Goal: Task Accomplishment & Management: Use online tool/utility

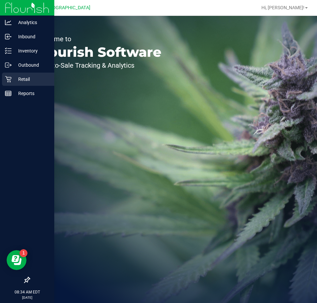
click at [16, 83] on p "Retail" at bounding box center [32, 79] width 40 height 8
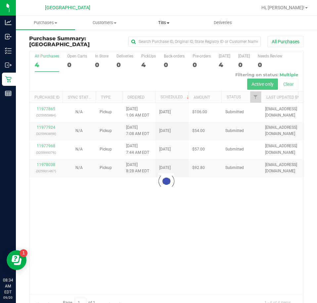
click at [159, 22] on span "Tills" at bounding box center [163, 23] width 59 height 6
click at [148, 39] on span "Manage tills" at bounding box center [156, 40] width 45 height 6
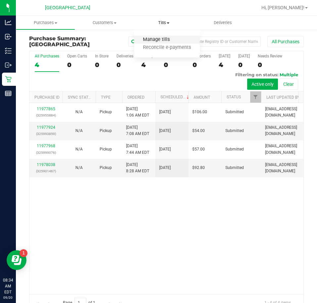
click at [148, 40] on span "Manage tills" at bounding box center [156, 40] width 45 height 6
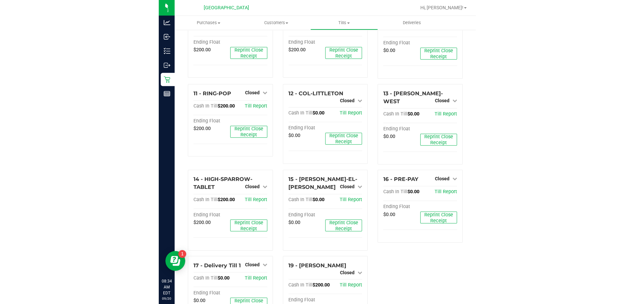
scroll to position [297, 0]
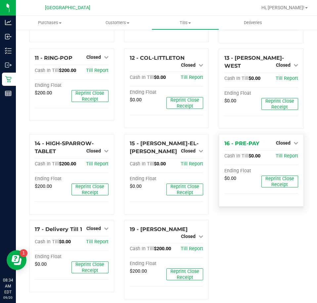
click at [287, 139] on div "Closed" at bounding box center [287, 143] width 22 height 8
click at [283, 140] on span "Closed" at bounding box center [283, 142] width 15 height 5
click at [275, 154] on link "Open Till" at bounding box center [283, 156] width 18 height 5
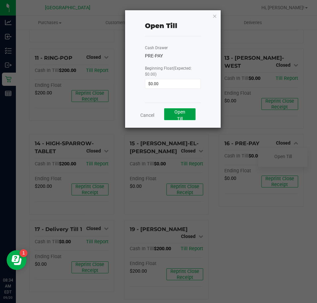
click at [174, 117] on button "Open Till" at bounding box center [179, 114] width 31 height 12
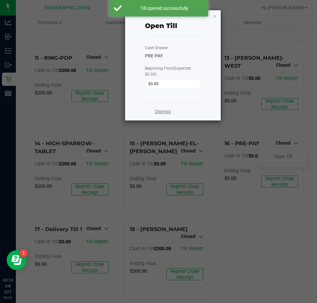
click at [167, 109] on link "Dismiss" at bounding box center [163, 111] width 16 height 7
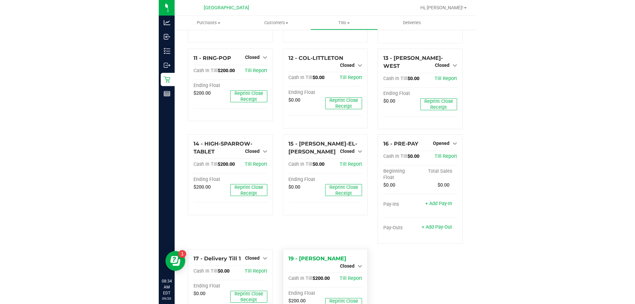
scroll to position [270, 0]
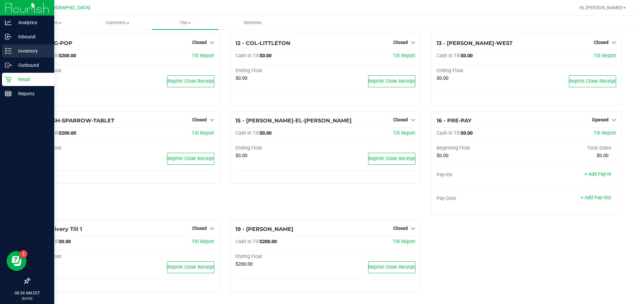
click at [21, 56] on div "Inventory" at bounding box center [28, 50] width 52 height 13
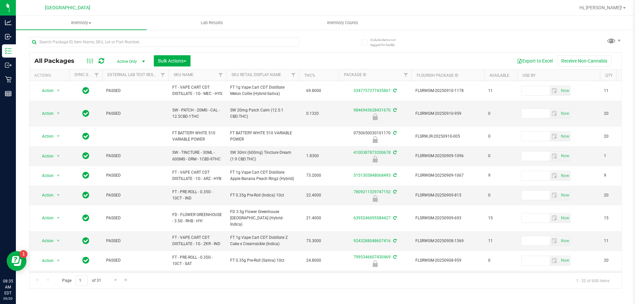
click at [212, 74] on th "SKU Name" at bounding box center [197, 75] width 58 height 12
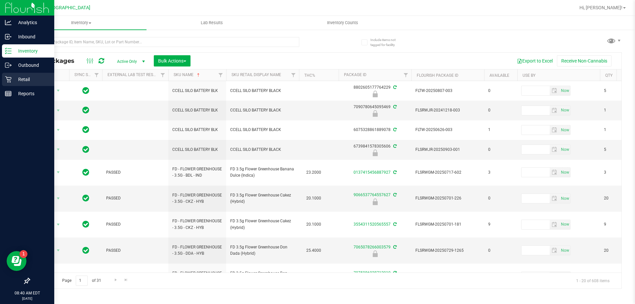
click at [21, 80] on p "Retail" at bounding box center [32, 79] width 40 height 8
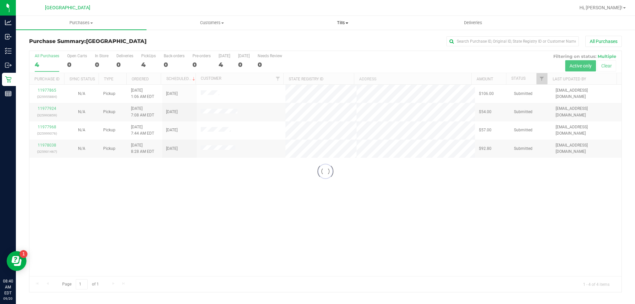
click at [316, 24] on span "Tills" at bounding box center [342, 23] width 130 height 6
click at [314, 37] on span "Manage tills" at bounding box center [299, 40] width 45 height 6
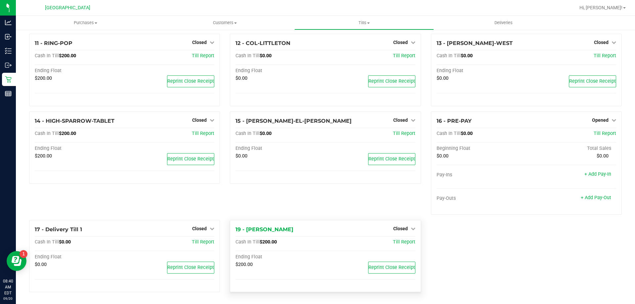
scroll to position [270, 0]
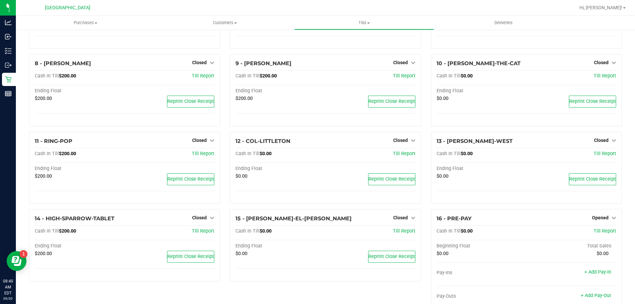
click at [295, 0] on html "Analytics Inbound Inventory Outbound Retail Reports 08:40 AM EDT [DATE] 09/[GEO…" at bounding box center [317, 152] width 635 height 304
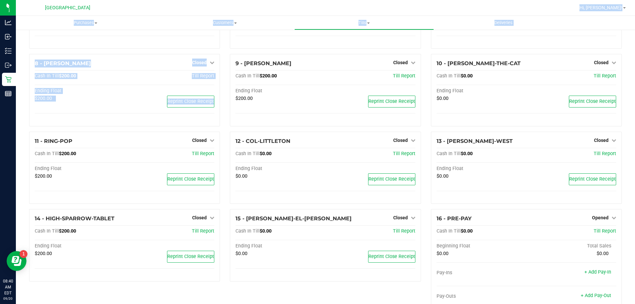
scroll to position [124, 0]
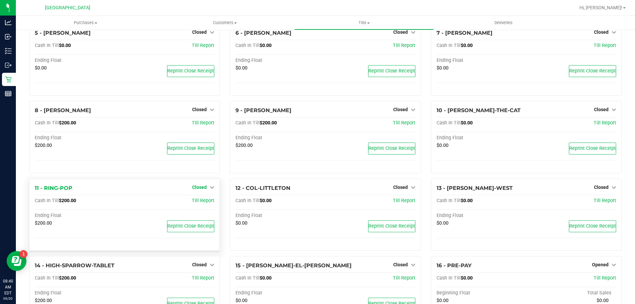
click at [202, 186] on span "Closed" at bounding box center [199, 186] width 15 height 5
click at [203, 201] on link "Open Till" at bounding box center [199, 200] width 18 height 5
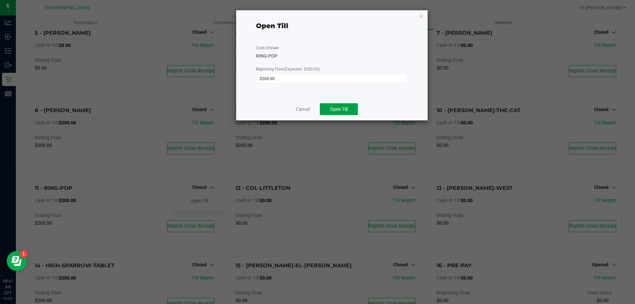
click at [316, 106] on button "Open Till" at bounding box center [339, 109] width 38 height 12
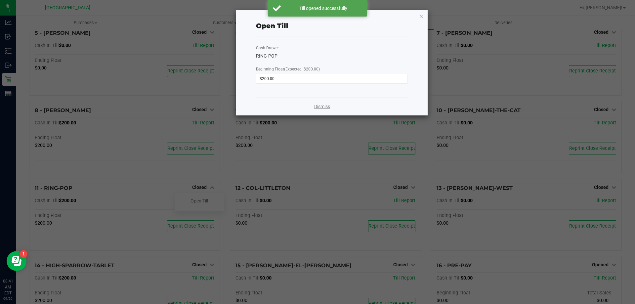
click at [316, 107] on link "Dismiss" at bounding box center [322, 106] width 16 height 7
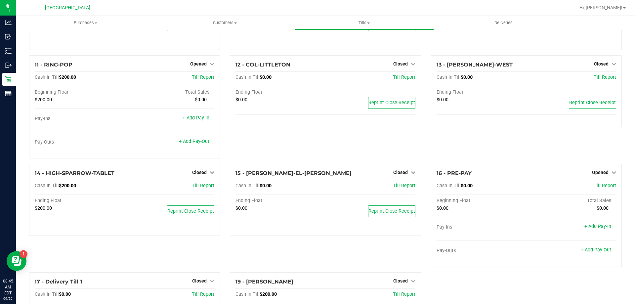
scroll to position [301, 0]
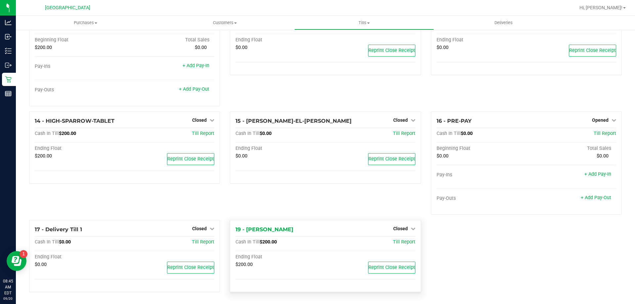
click at [316, 225] on div "Closed" at bounding box center [404, 228] width 22 height 8
click at [316, 224] on div "19 - [PERSON_NAME] Closed Open Till Cash In Till $200.00 Till Report Ending Flo…" at bounding box center [325, 256] width 191 height 72
click at [316, 227] on span "Closed" at bounding box center [400, 228] width 15 height 5
click at [316, 242] on link "Open Till" at bounding box center [400, 241] width 18 height 5
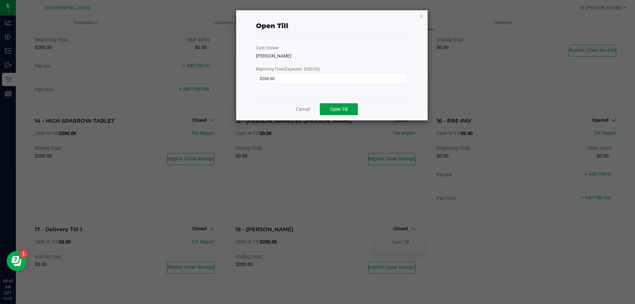
click at [316, 105] on button "Open Till" at bounding box center [339, 109] width 38 height 12
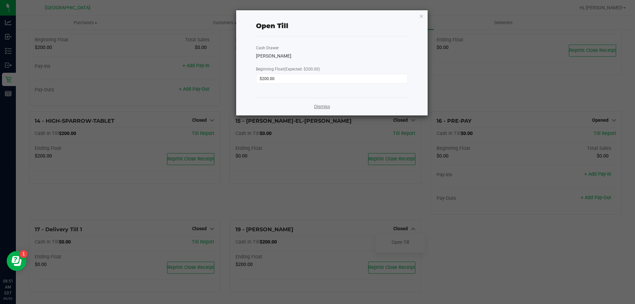
click at [316, 109] on link "Dismiss" at bounding box center [322, 106] width 16 height 7
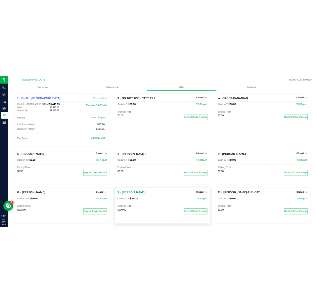
scroll to position [0, 0]
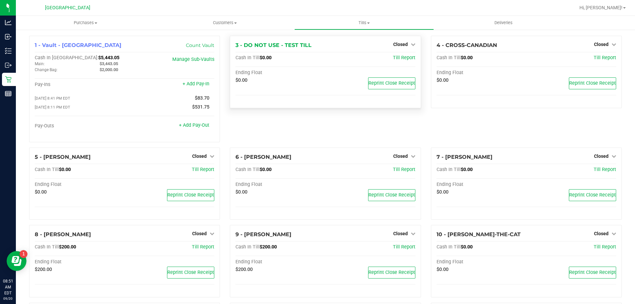
drag, startPoint x: 317, startPoint y: 110, endPoint x: 267, endPoint y: 107, distance: 49.7
click at [267, 107] on div "3 - DO NOT USE - TEST TILL Closed Open Till Cash In Till $0.00 Till Report Endi…" at bounding box center [325, 72] width 191 height 72
